Goal: Task Accomplishment & Management: Complete application form

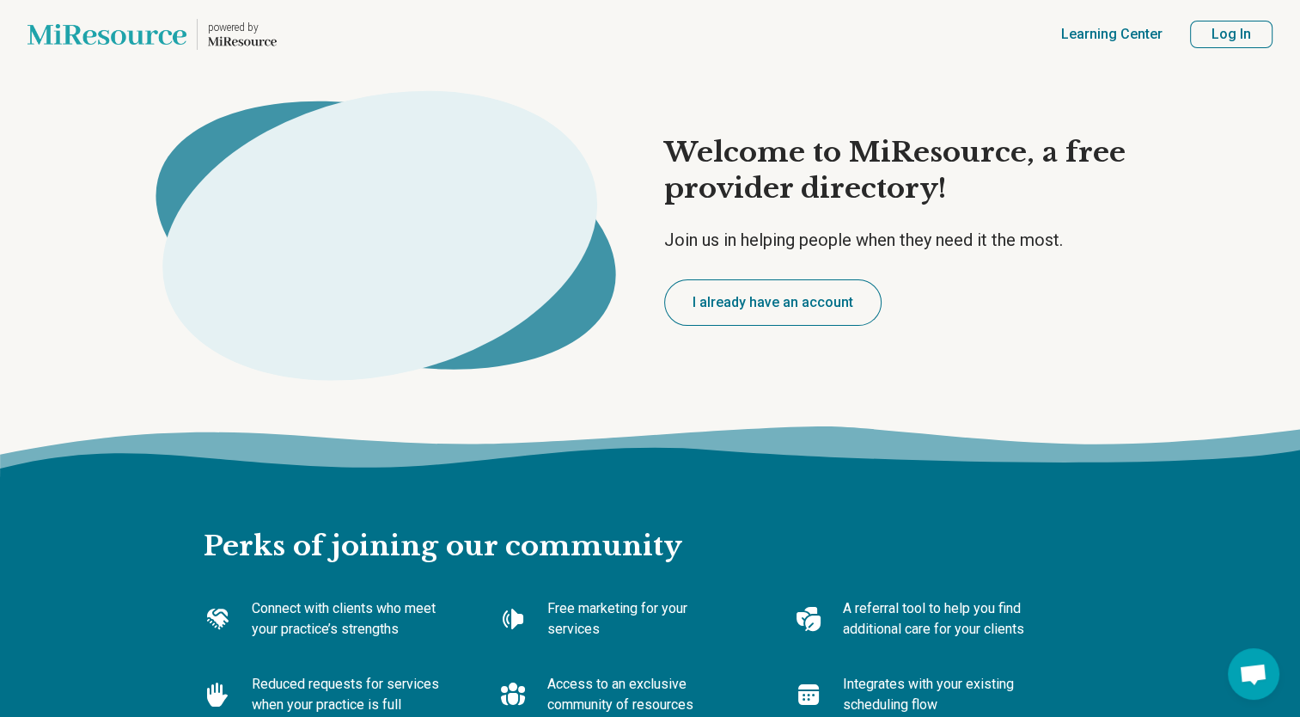
click at [1241, 34] on button "Log In" at bounding box center [1231, 34] width 82 height 27
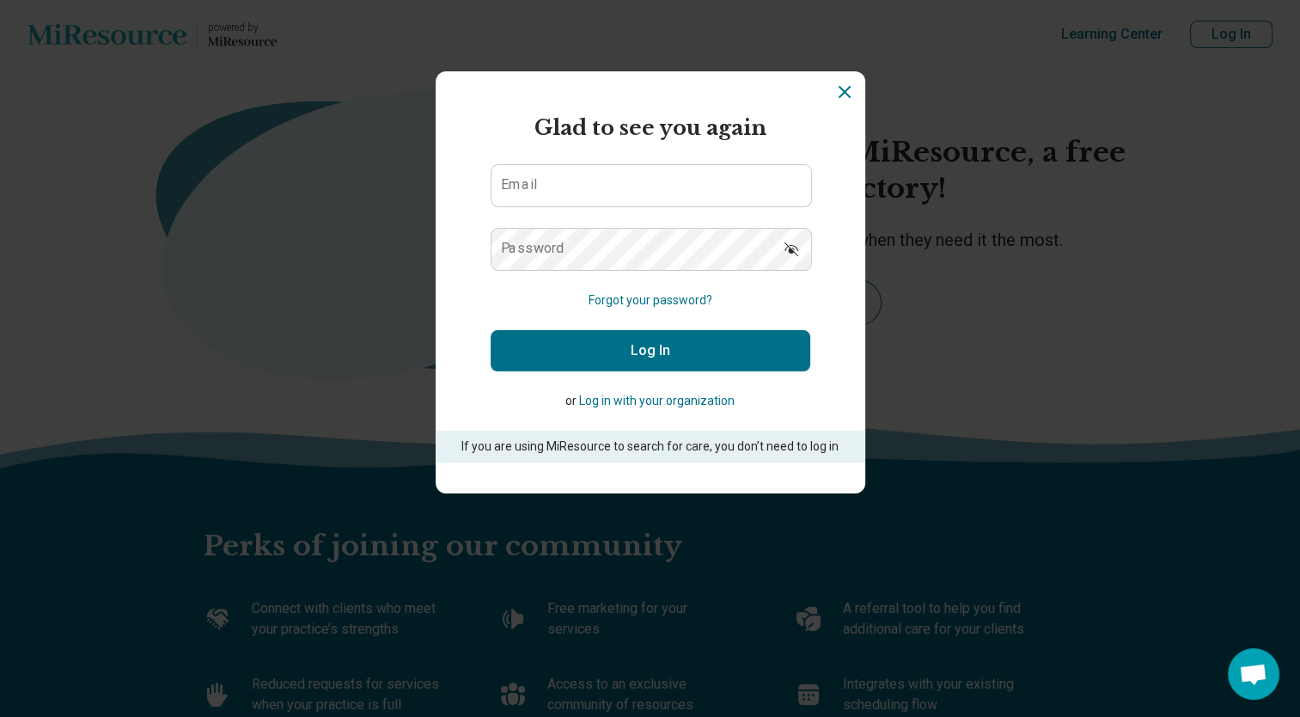
type textarea "*"
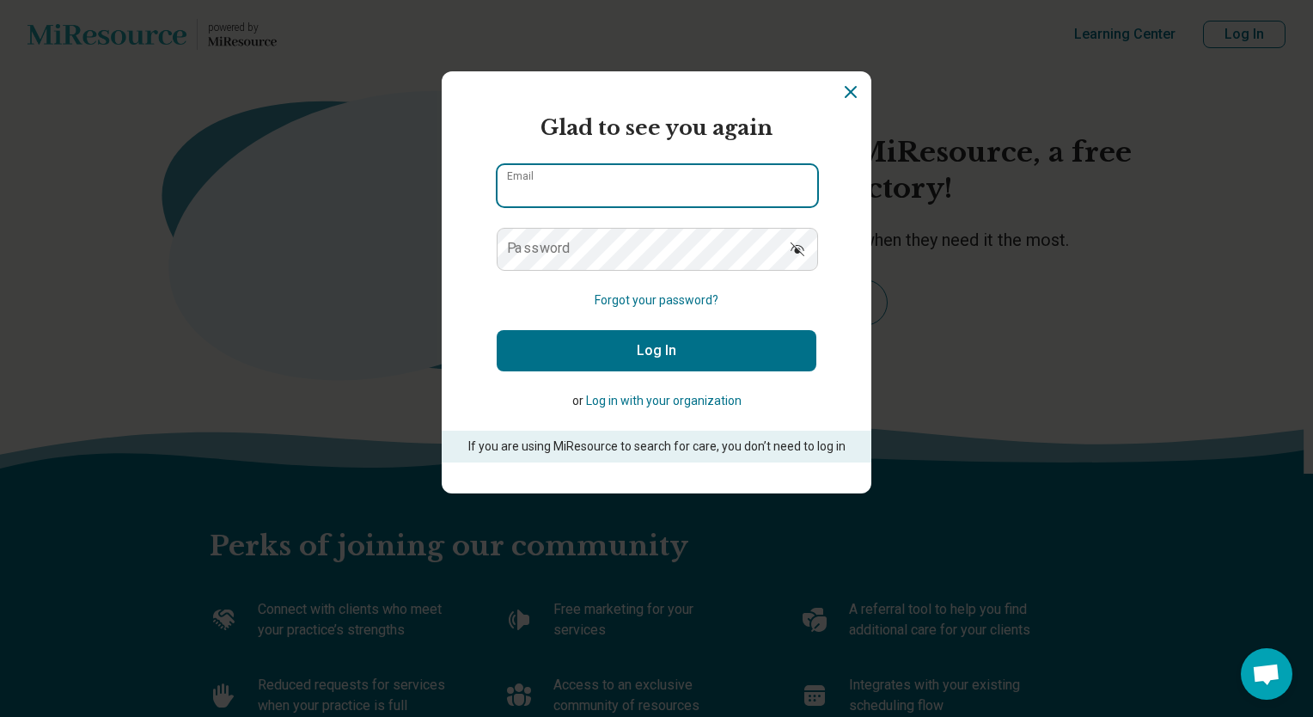
click at [581, 183] on input "Email" at bounding box center [657, 185] width 320 height 41
type input "**********"
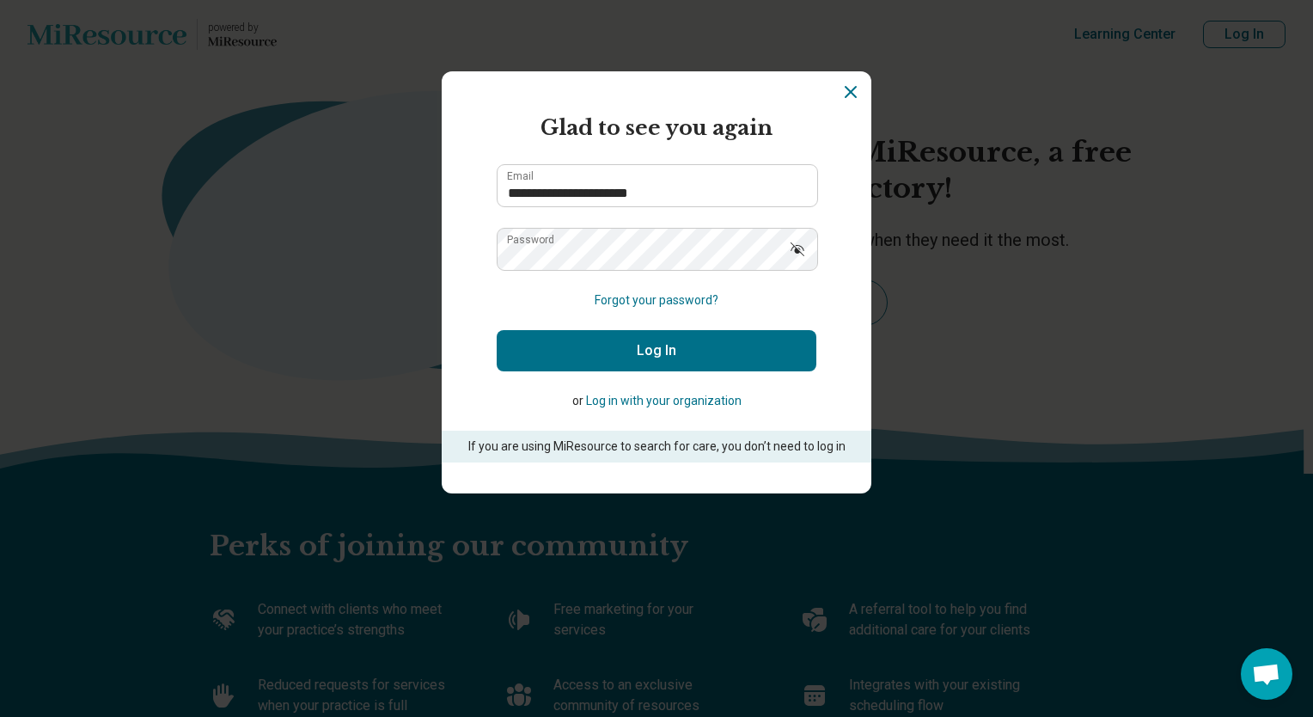
click at [646, 346] on button "Log In" at bounding box center [657, 350] width 320 height 41
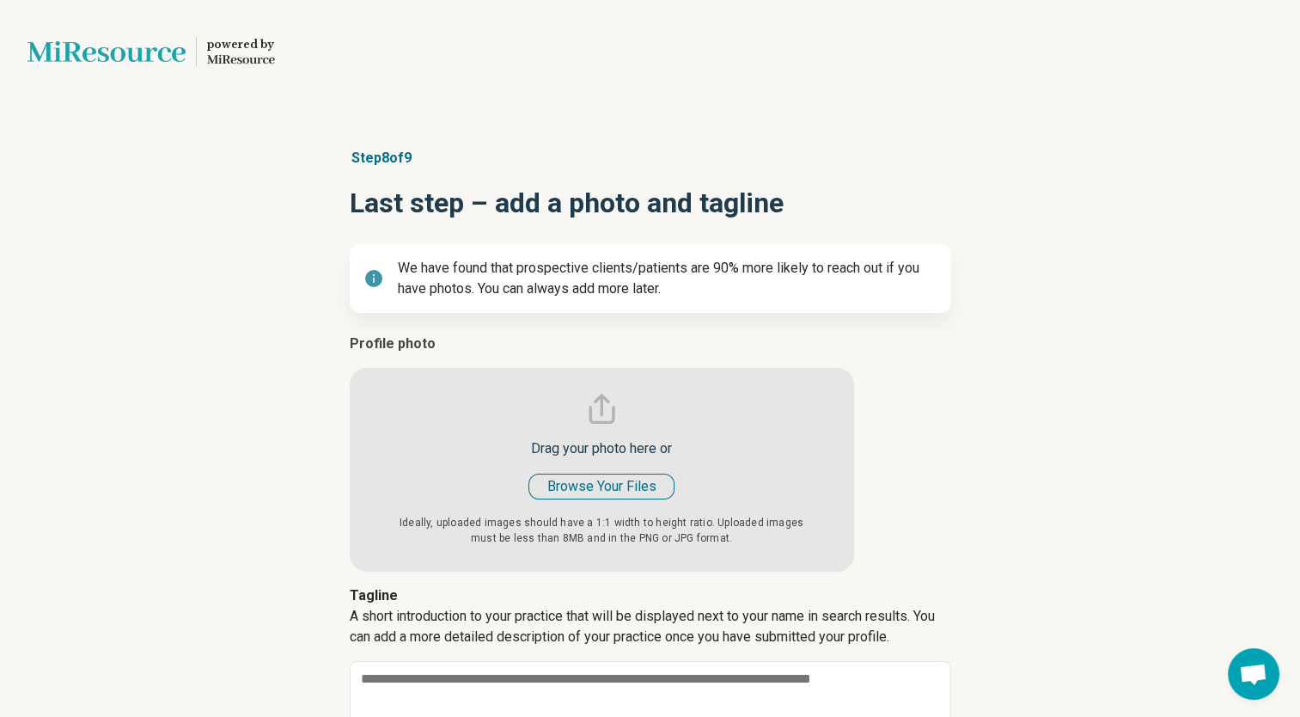
type textarea "*"
click at [591, 489] on input "file" at bounding box center [602, 452] width 504 height 238
type input "**********"
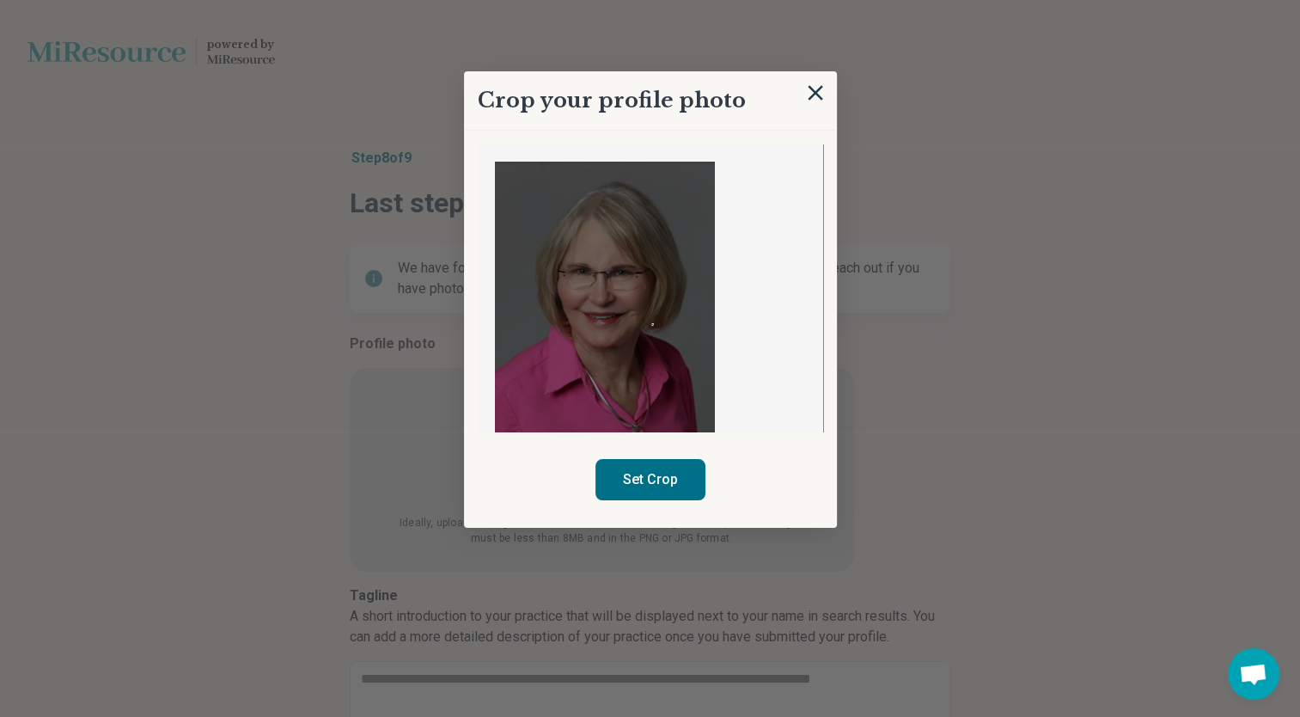
click at [653, 349] on img at bounding box center [605, 299] width 220 height 275
click at [667, 347] on div at bounding box center [605, 299] width 220 height 275
click at [580, 197] on img at bounding box center [605, 299] width 220 height 275
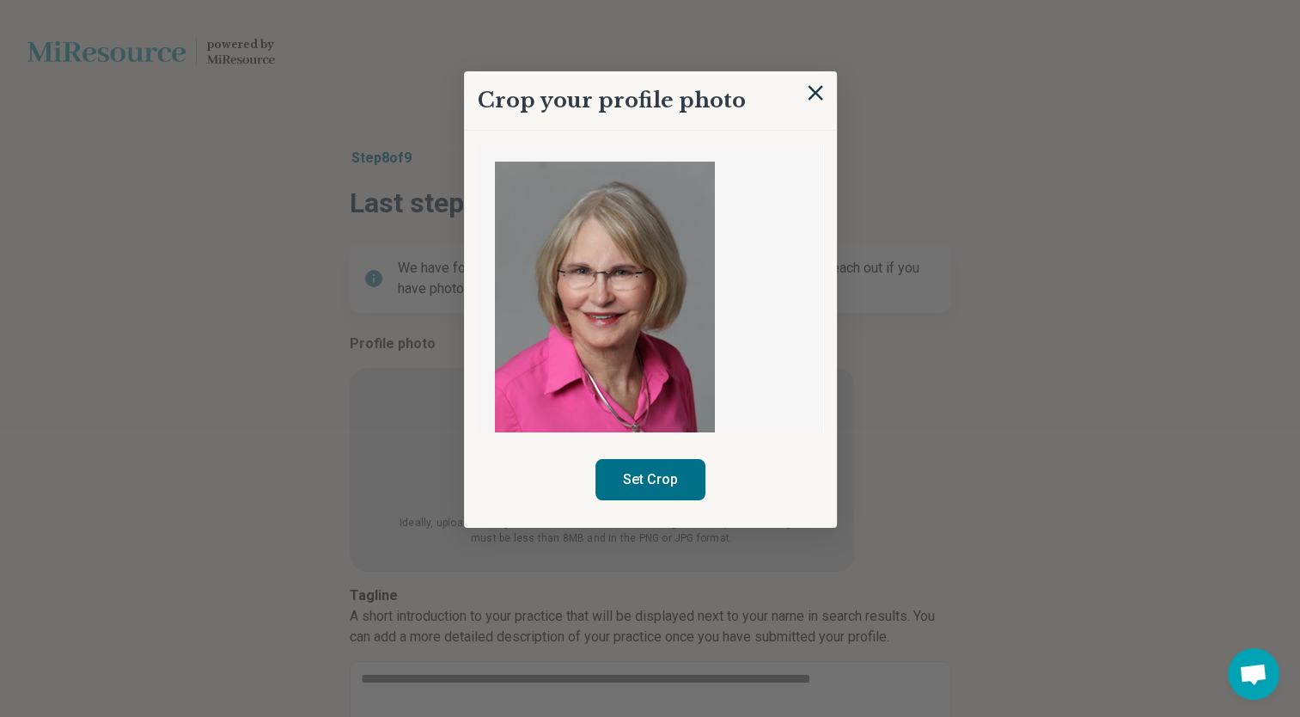
click at [580, 197] on img at bounding box center [605, 299] width 220 height 275
click at [663, 476] on button "Set Crop" at bounding box center [650, 479] width 110 height 41
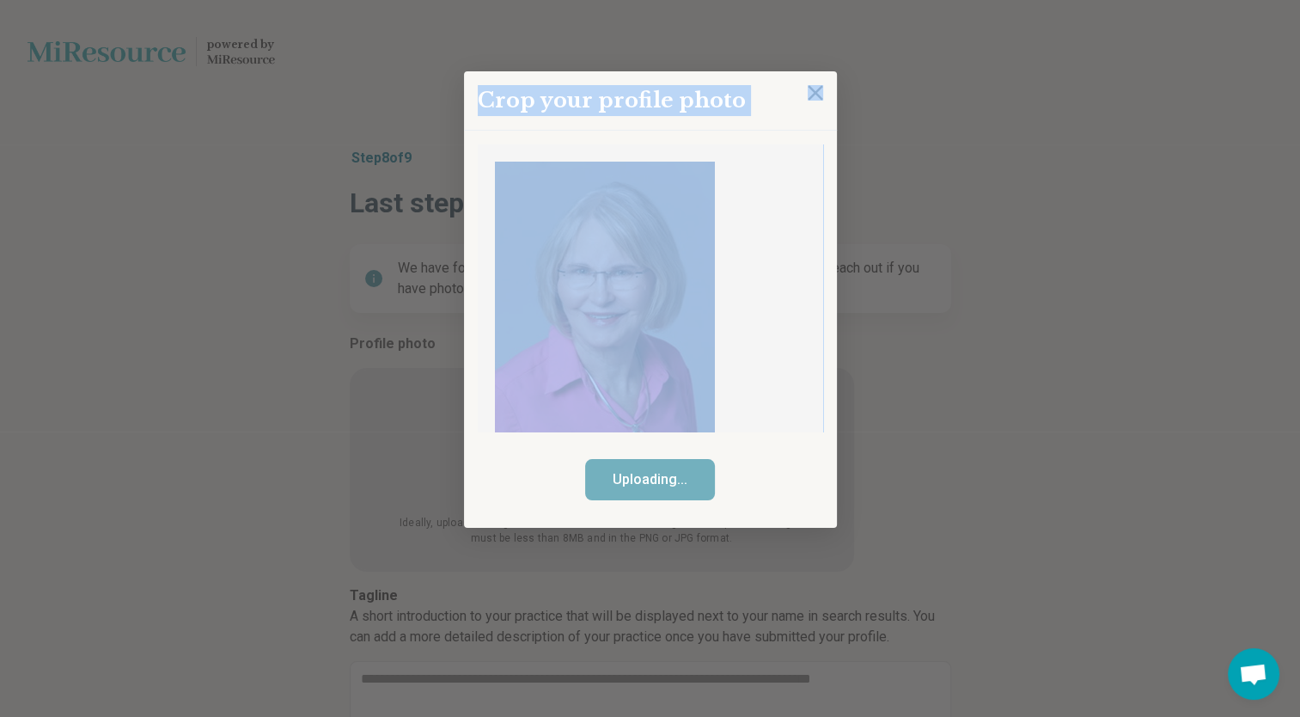
drag, startPoint x: 780, startPoint y: 69, endPoint x: 780, endPoint y: 135, distance: 66.2
click at [780, 571] on div "Crop your profile photo Uploading..." at bounding box center [650, 571] width 601 height 0
click at [778, 129] on div "Crop your profile photo" at bounding box center [650, 100] width 373 height 59
click at [646, 91] on h2 "Crop your profile photo" at bounding box center [612, 100] width 268 height 31
click at [761, 101] on div "Crop your profile photo" at bounding box center [650, 100] width 373 height 59
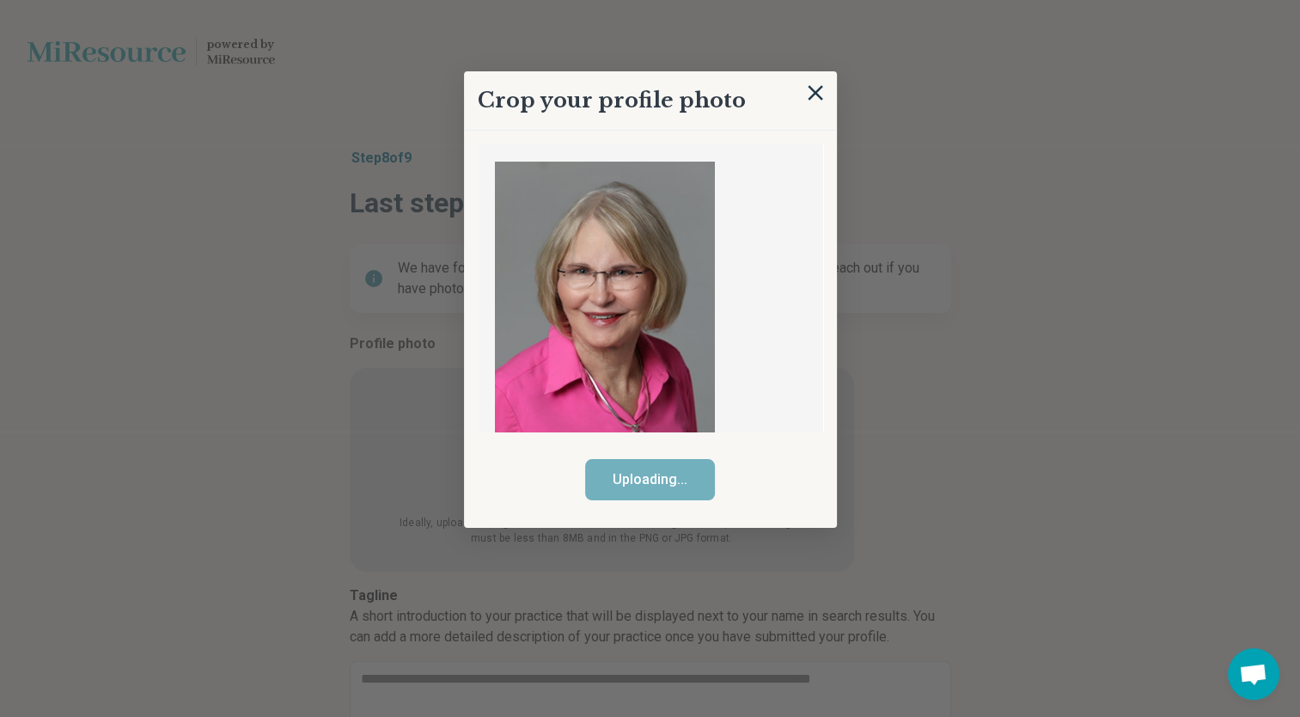
click at [598, 276] on img at bounding box center [605, 299] width 220 height 275
click at [814, 87] on img at bounding box center [815, 93] width 19 height 19
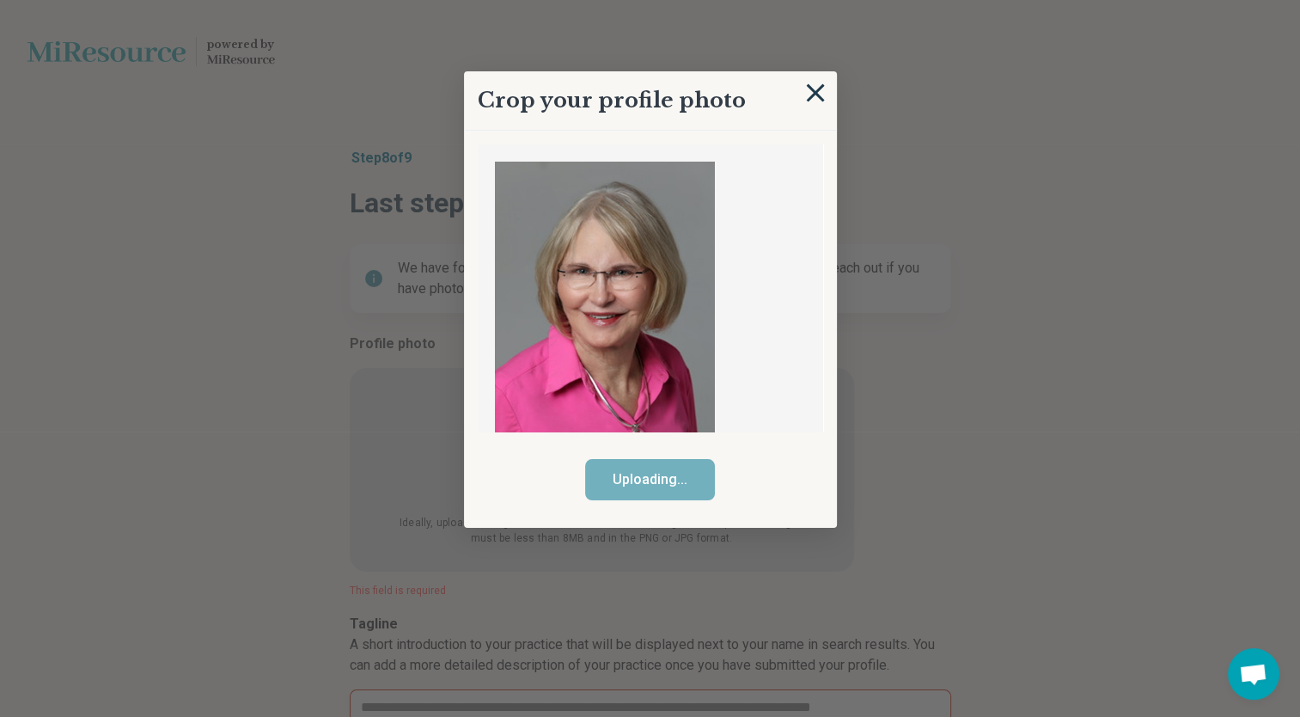
click at [814, 88] on img at bounding box center [815, 93] width 19 height 19
type textarea "*"
